Goal: Task Accomplishment & Management: Complete application form

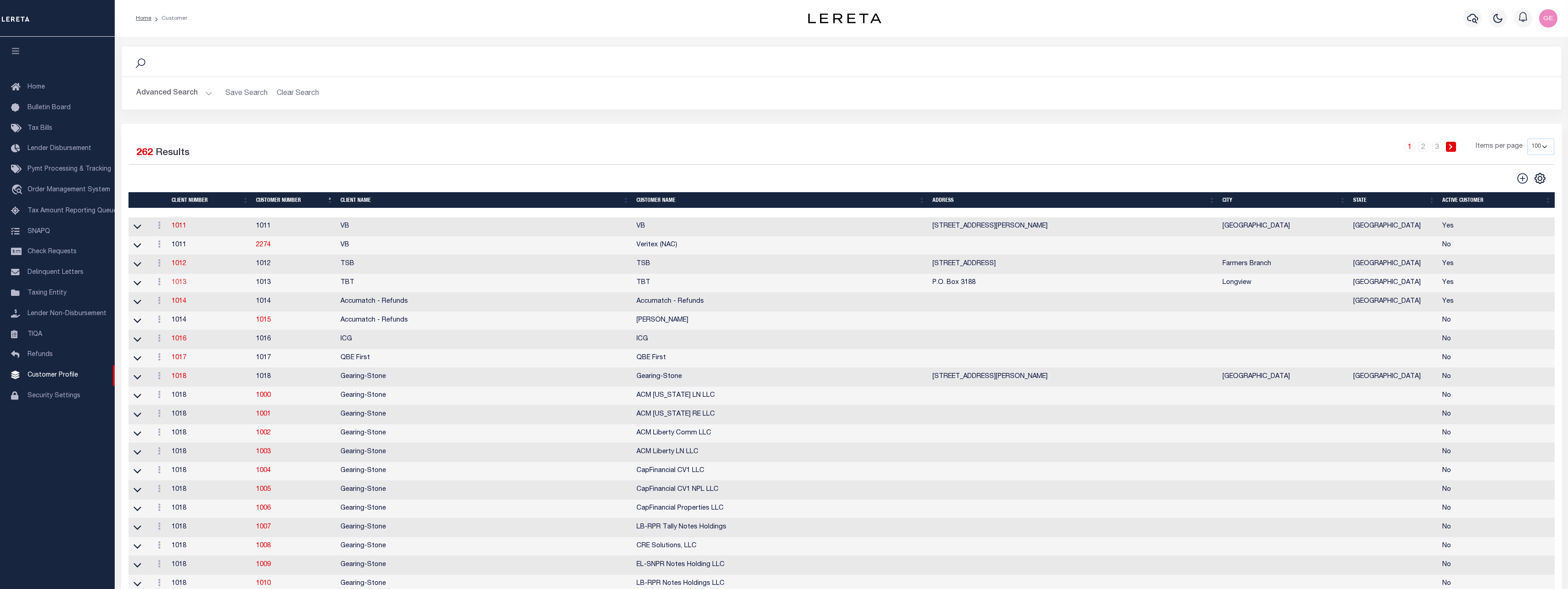
click at [182, 285] on link "1013" at bounding box center [179, 282] width 15 height 7
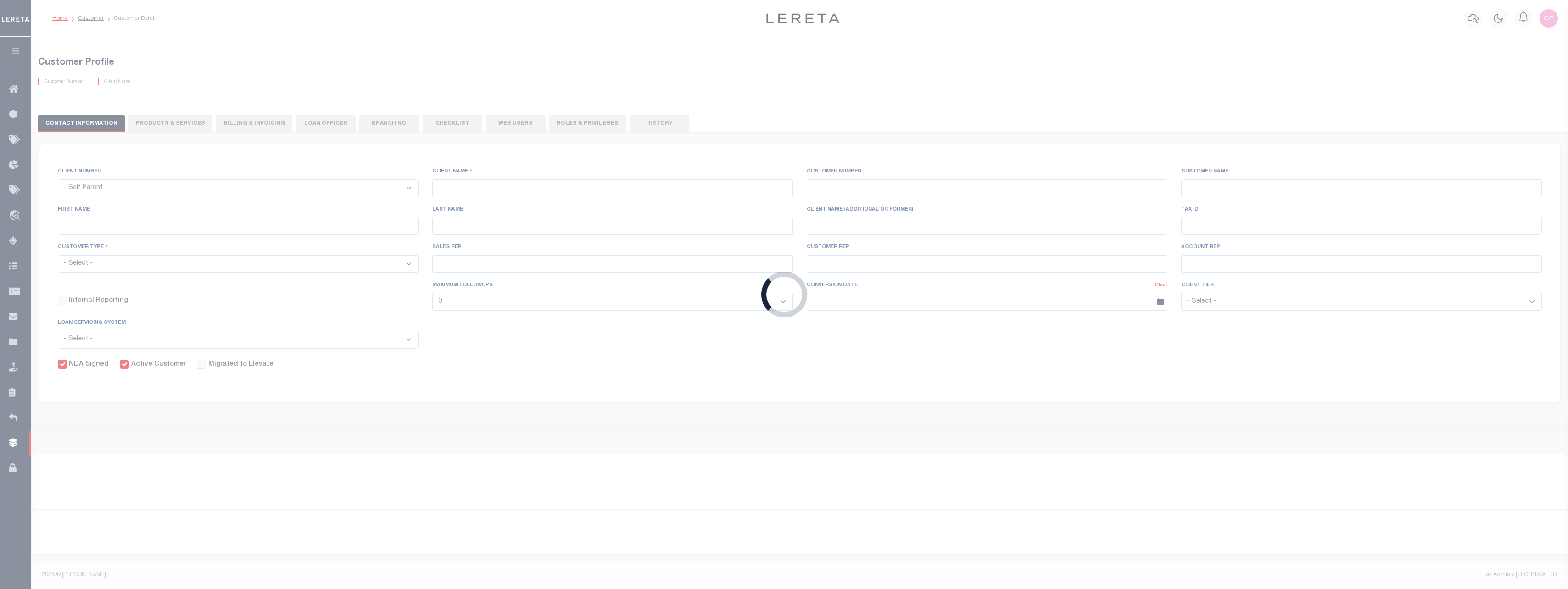
select select
type input "TBT"
type input "1013"
type input "TBT"
type input "[PERSON_NAME]"
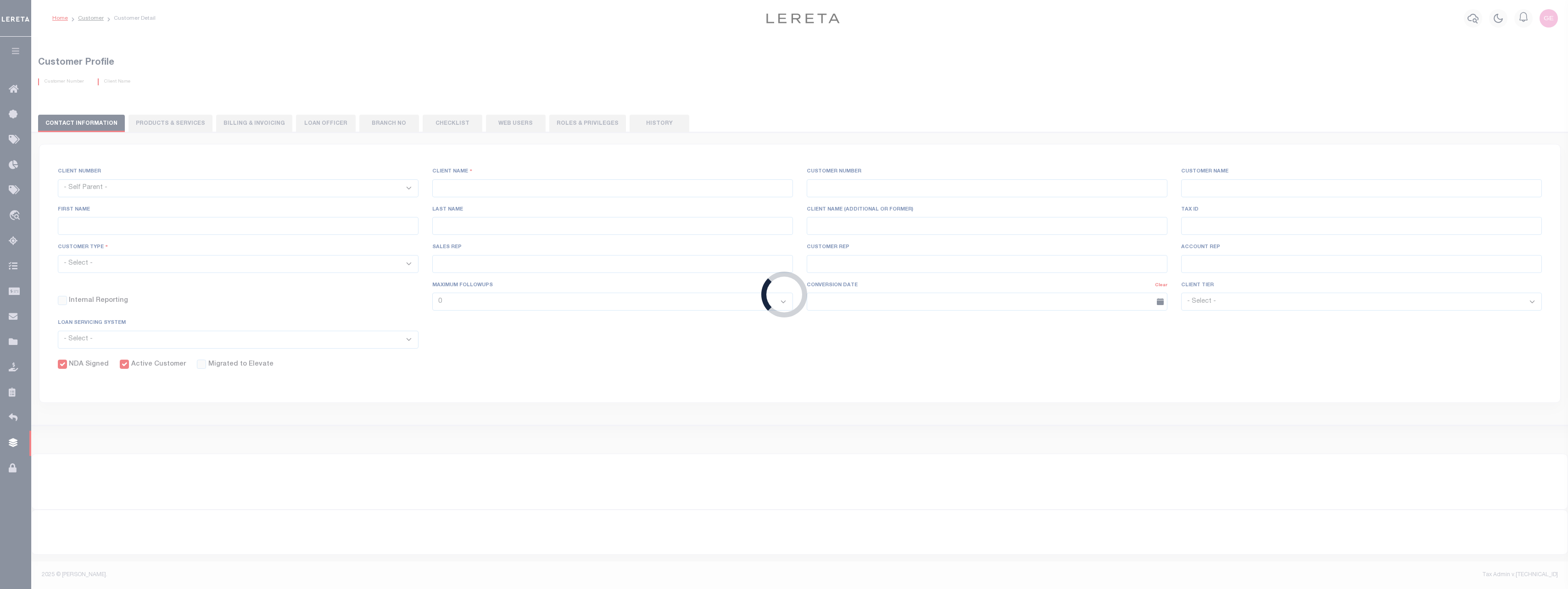
type input "[PERSON_NAME]"
select select "Mixed Portfolio"
type input "[PERSON_NAME]"
checkbox input "true"
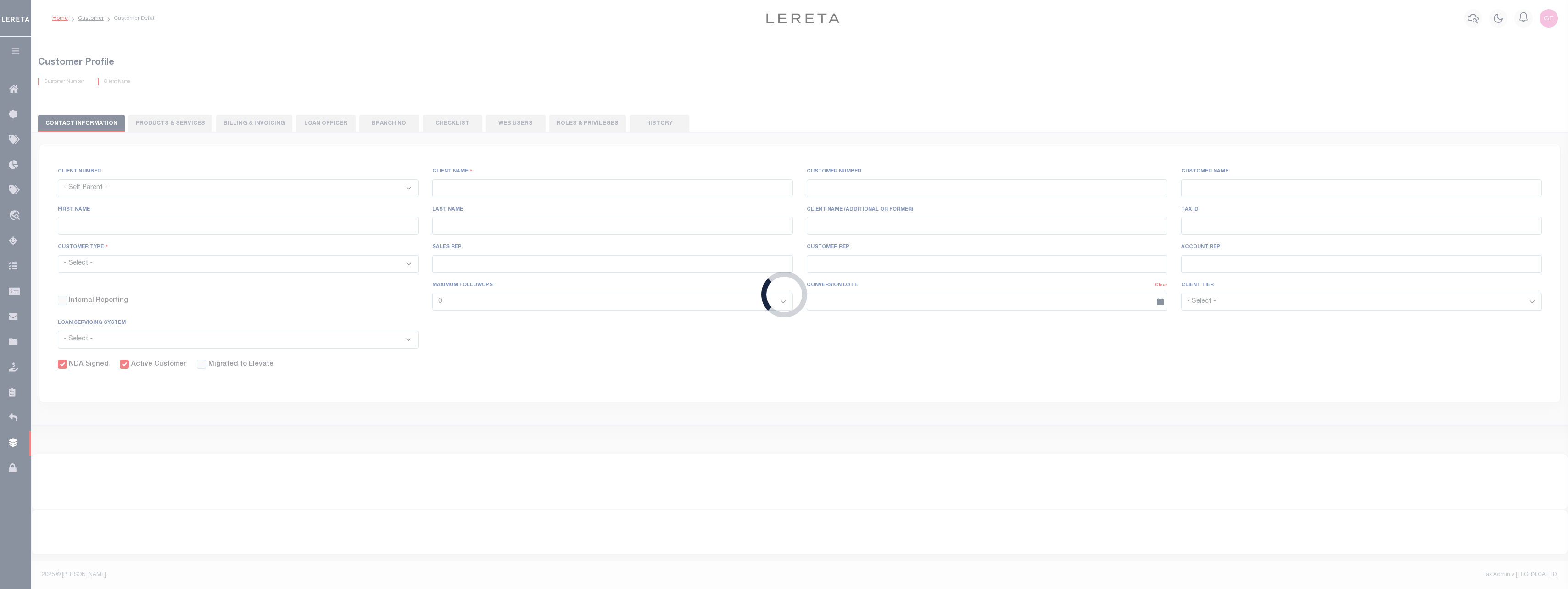
checkbox input "true"
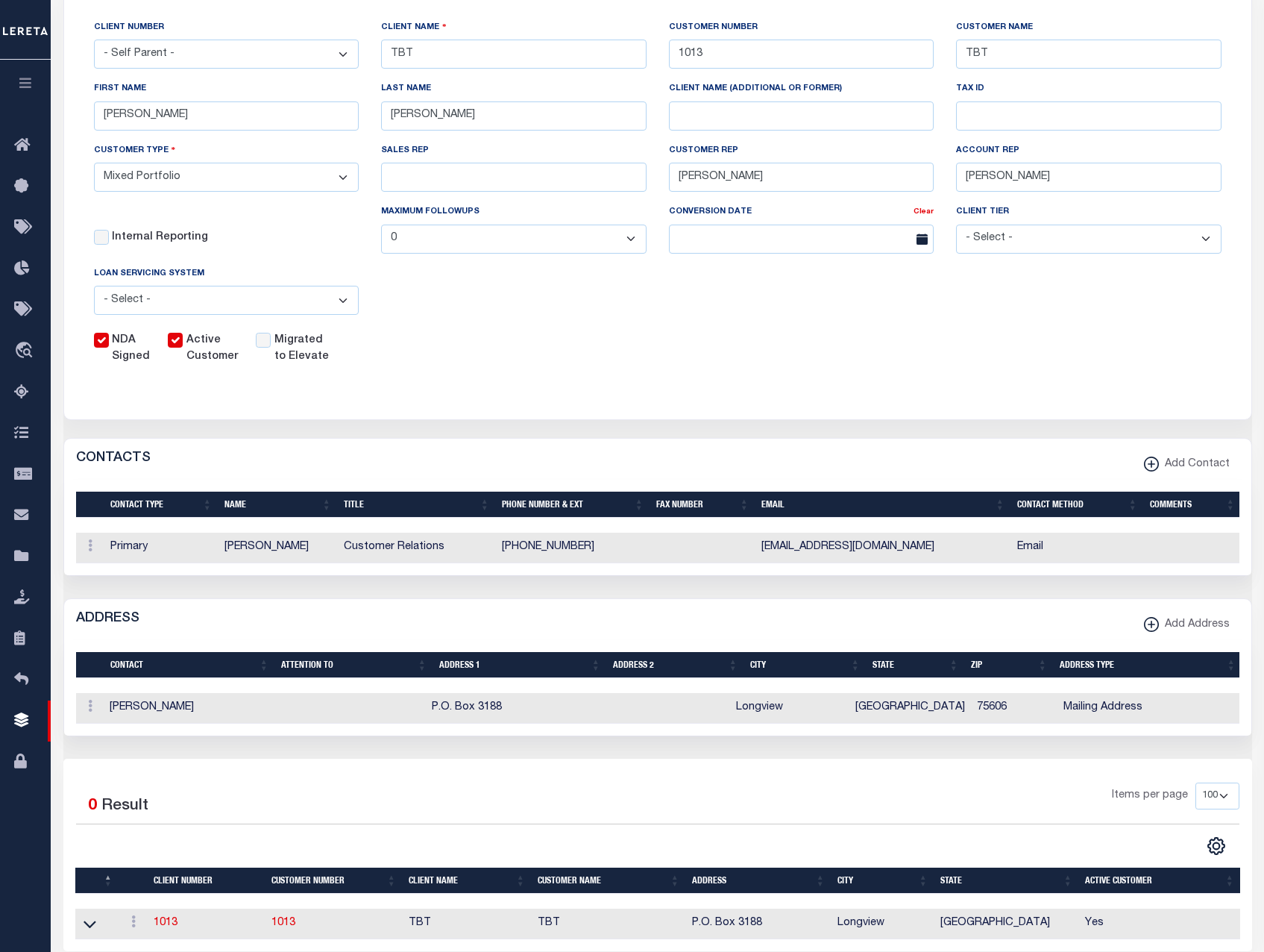
scroll to position [44, 0]
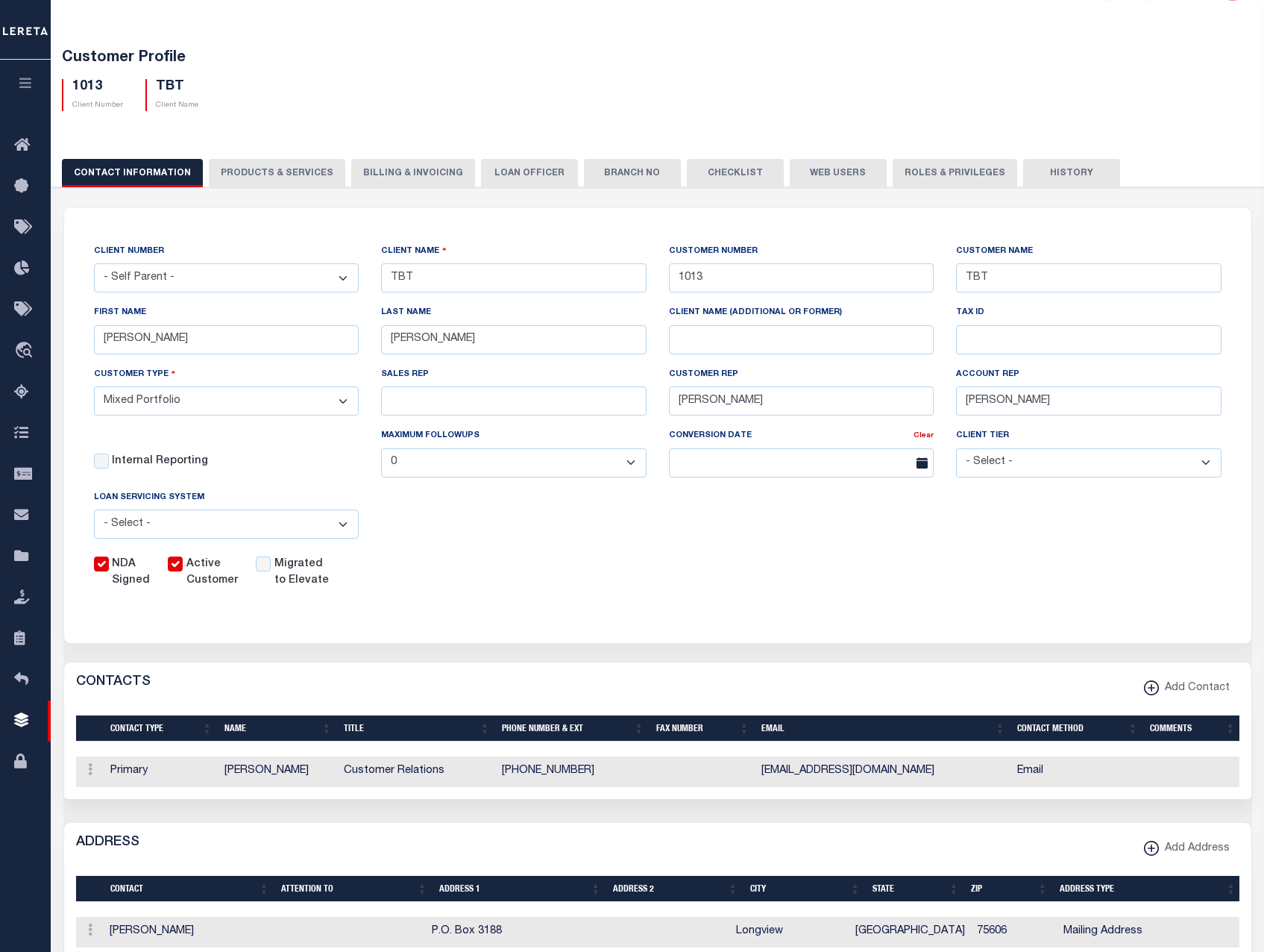
click at [270, 163] on button "PRODUCTS & SERVICES" at bounding box center [276, 173] width 136 height 29
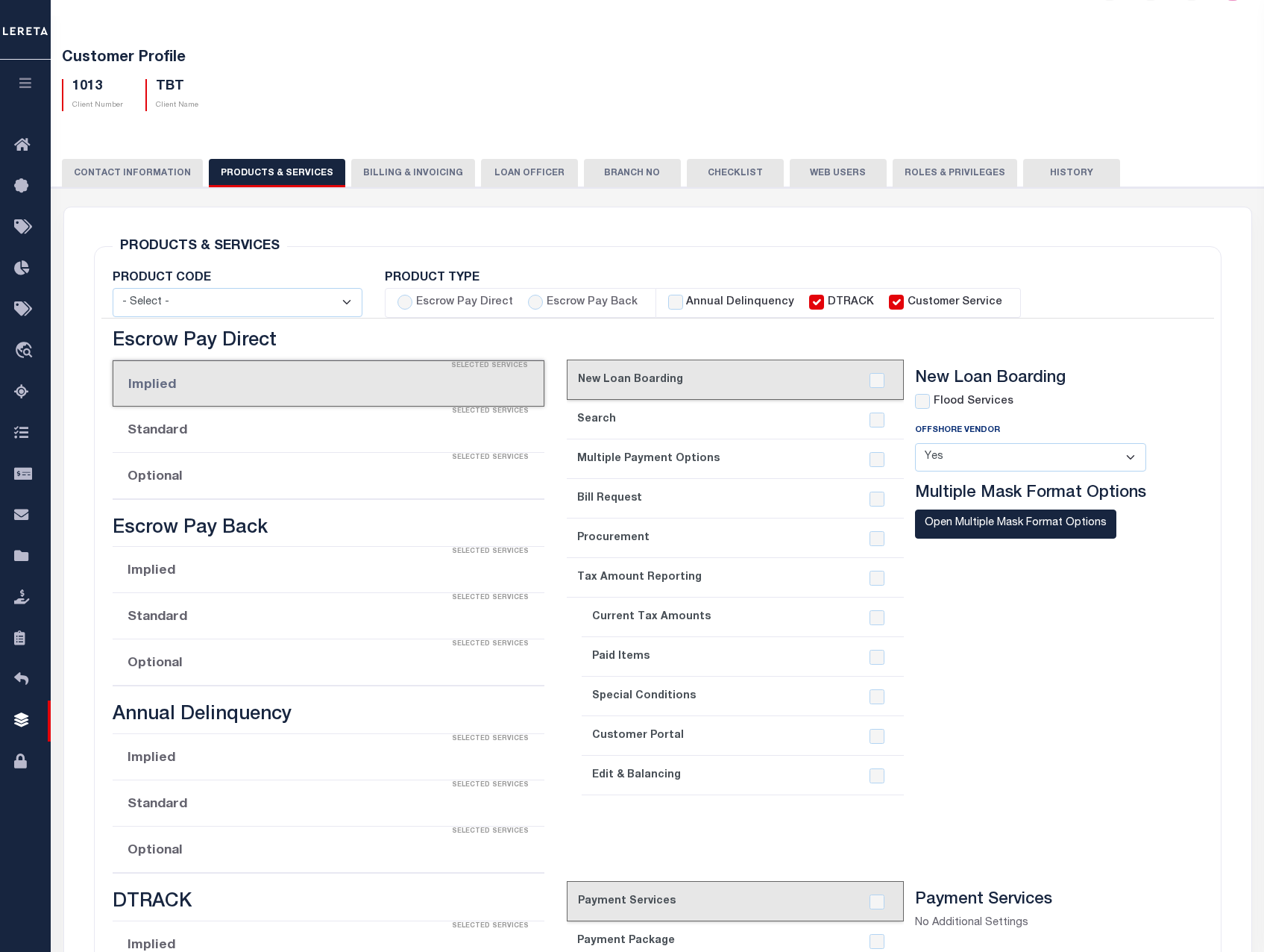
select select "STX"
checkbox input "true"
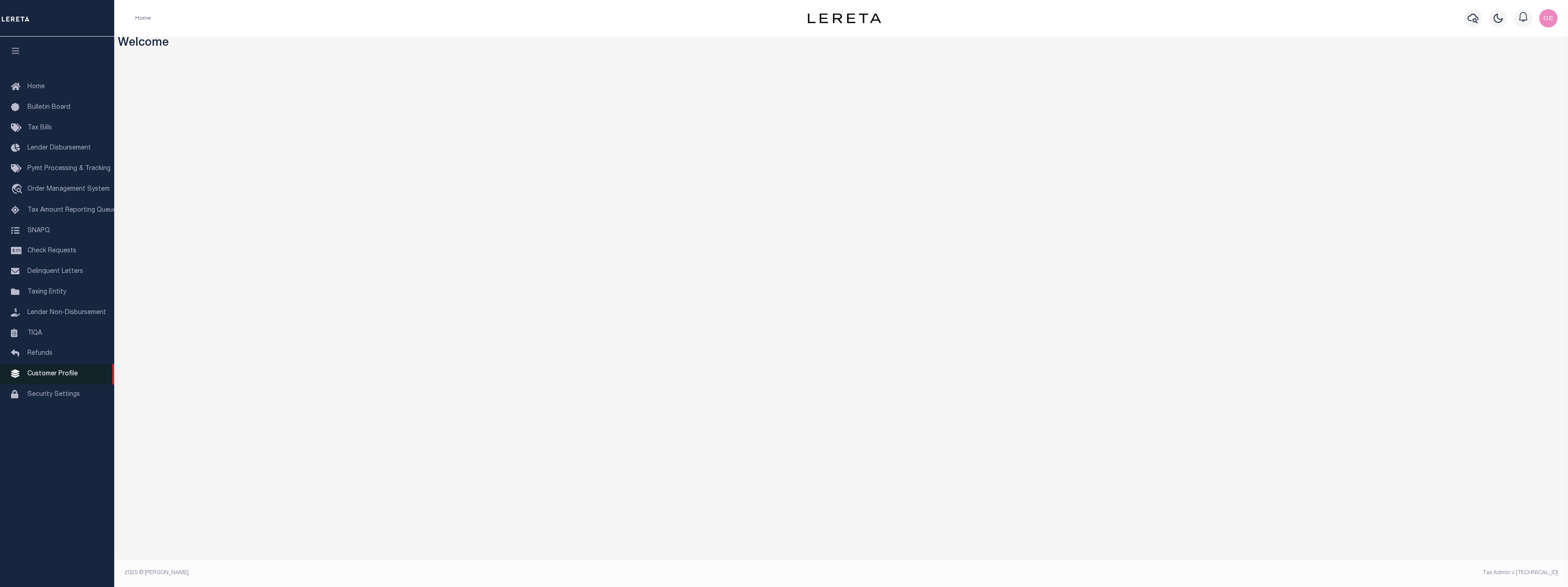
click at [69, 377] on span "Customer Profile" at bounding box center [52, 374] width 51 height 7
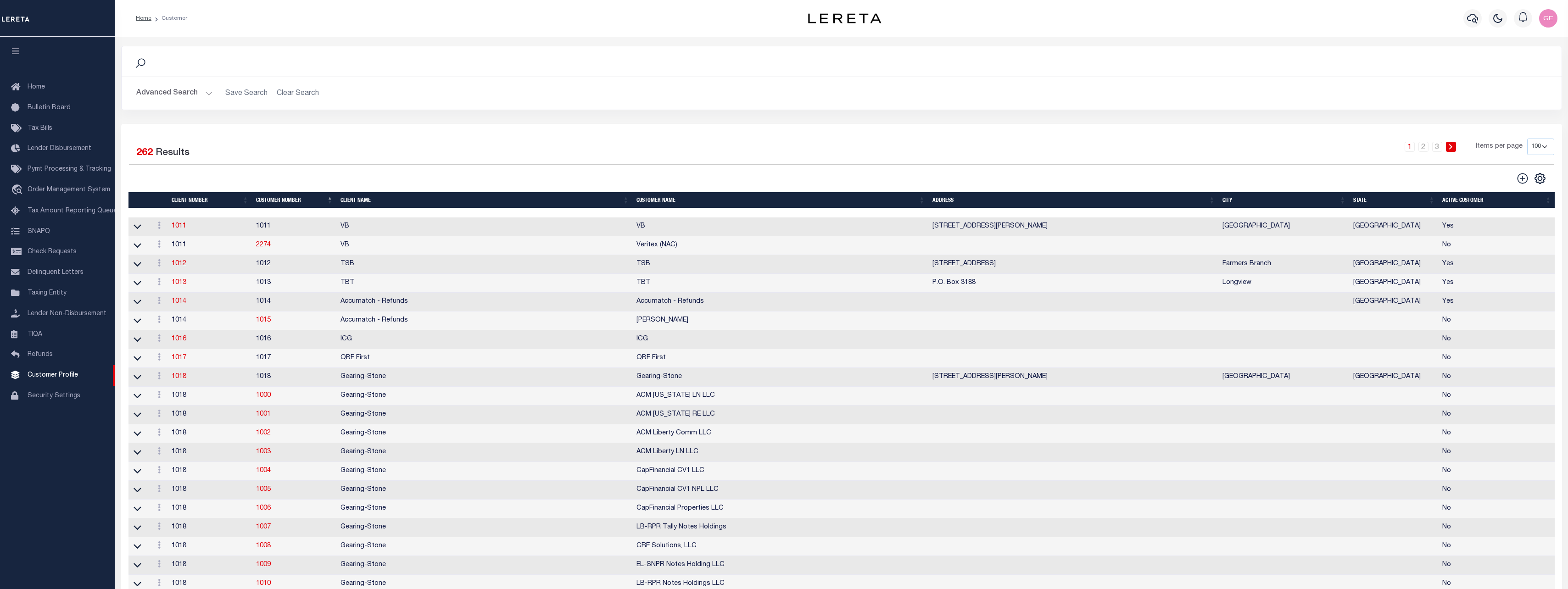
click at [209, 91] on button "Advanced Search" at bounding box center [174, 93] width 76 height 18
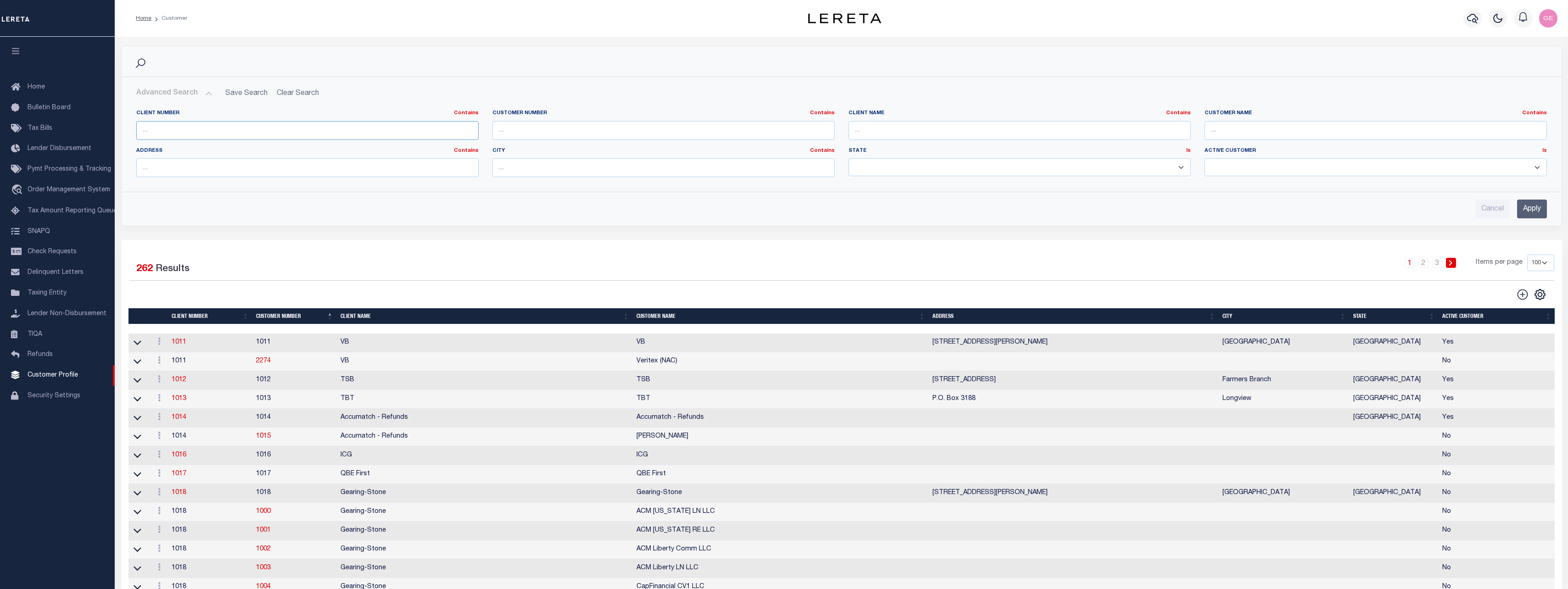
click at [217, 132] on input "text" at bounding box center [307, 130] width 342 height 19
type input "1017"
click at [637, 131] on input "text" at bounding box center [663, 130] width 342 height 19
type input "1017"
click at [946, 131] on input "text" at bounding box center [1020, 130] width 342 height 19
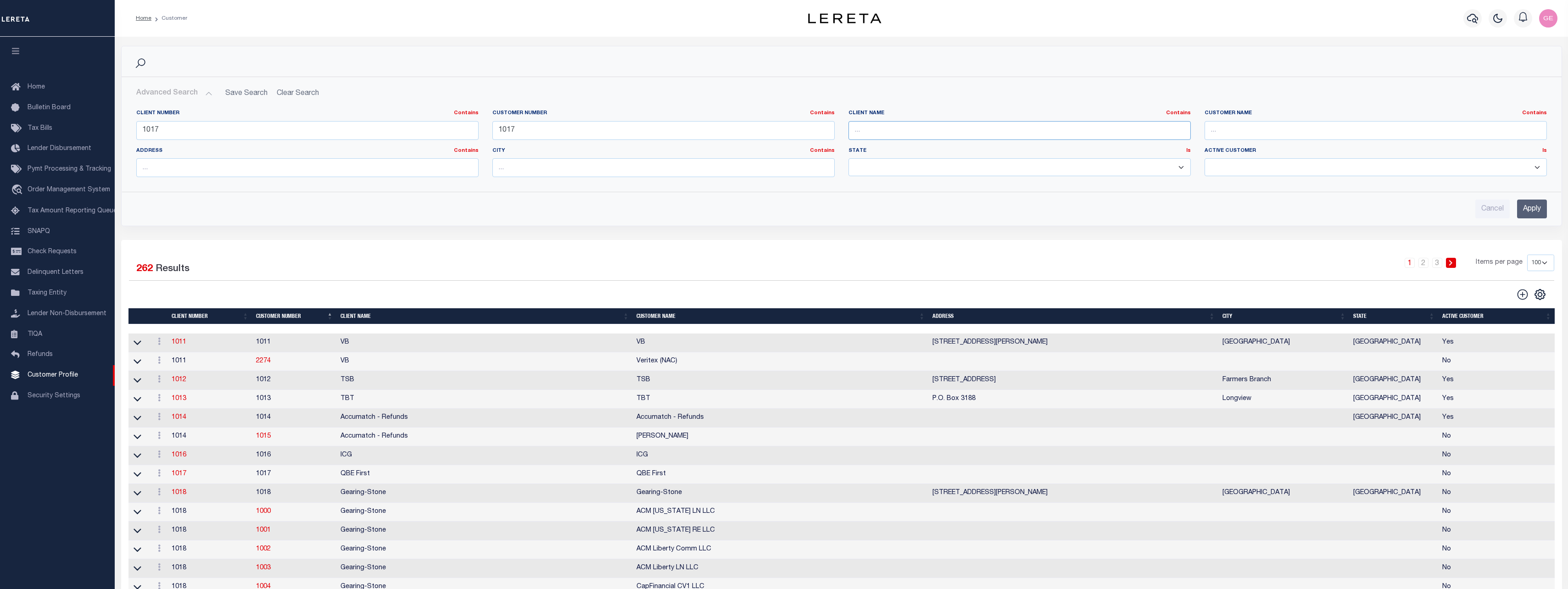
paste input "QBE First"
type input "QBE First"
click at [1259, 133] on input "text" at bounding box center [1375, 130] width 342 height 19
paste input "QBE First"
type input "QBE First"
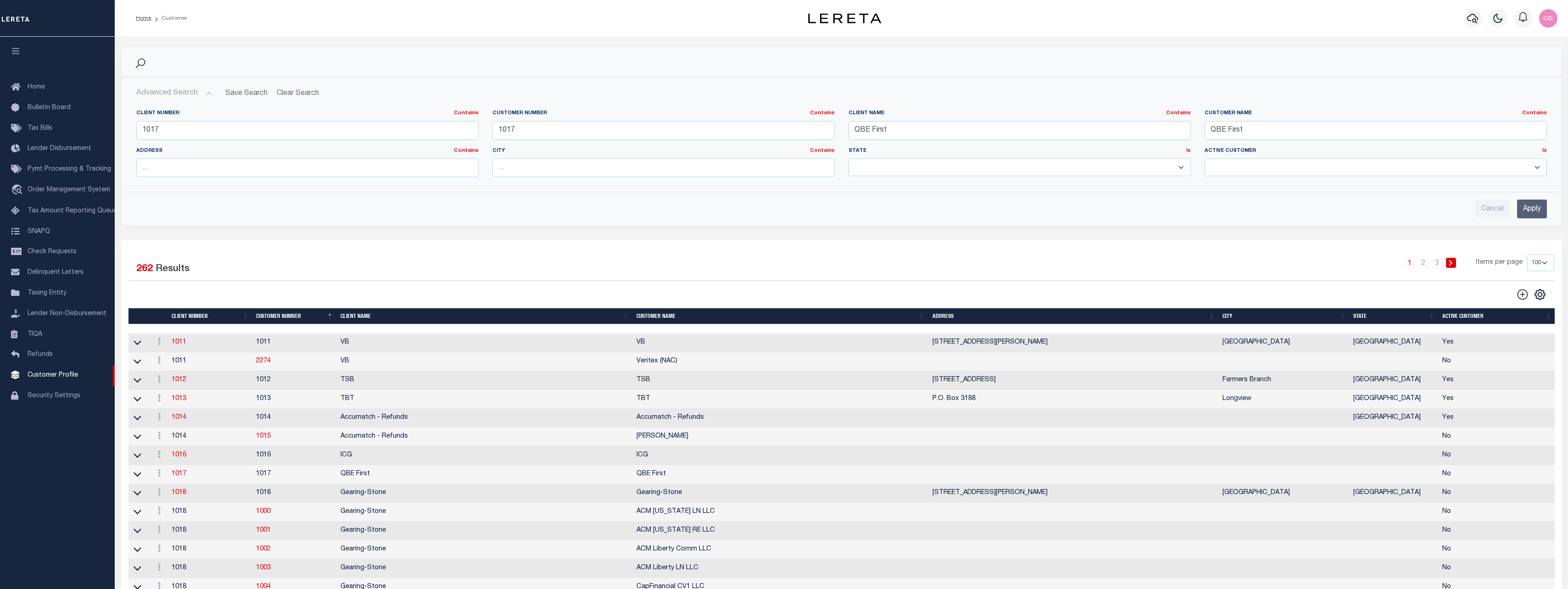
click at [1533, 211] on input "Apply" at bounding box center [1531, 209] width 30 height 19
